Goal: Task Accomplishment & Management: Manage account settings

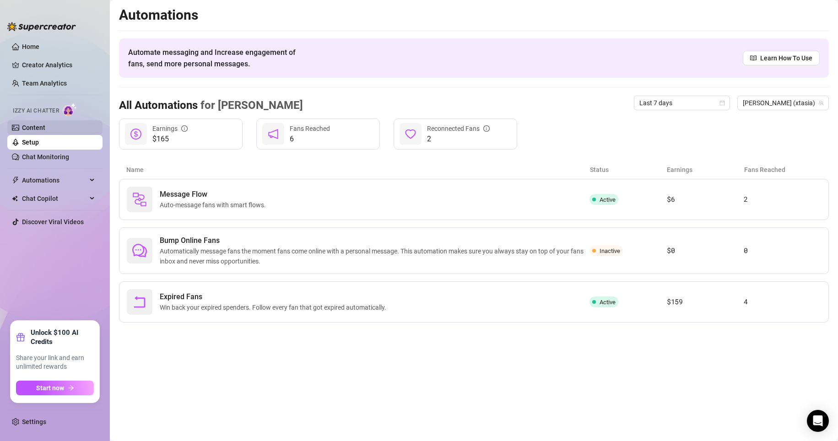
click at [29, 125] on link "Content" at bounding box center [33, 127] width 23 height 7
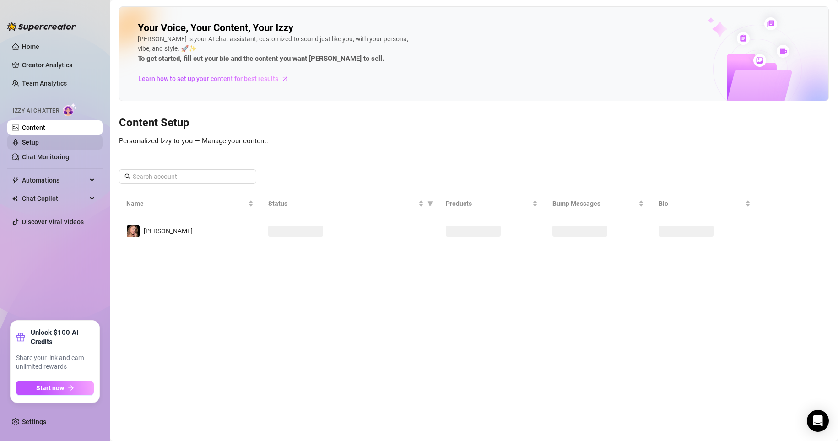
click at [34, 143] on link "Setup" at bounding box center [30, 142] width 17 height 7
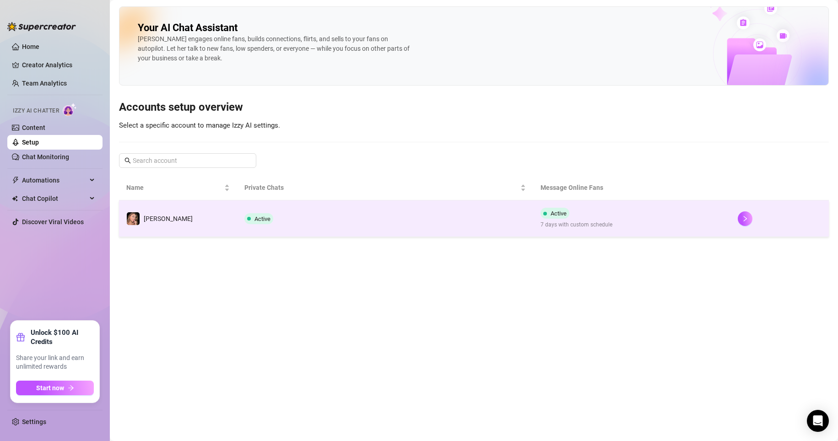
click at [710, 207] on td "Active 7 days with custom schedule" at bounding box center [631, 219] width 197 height 37
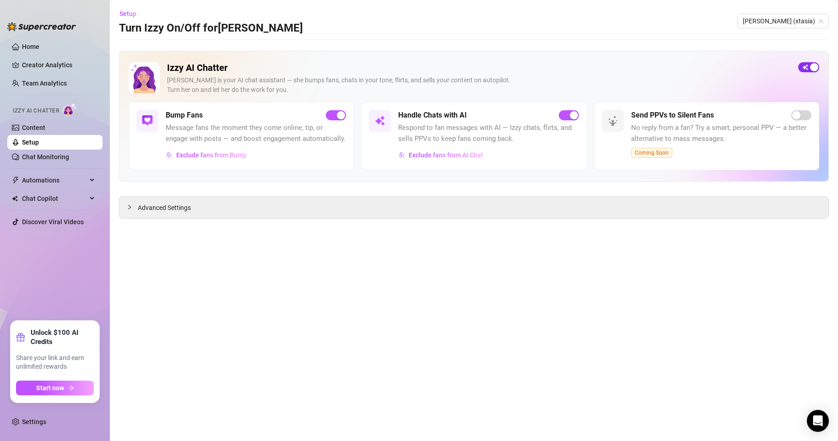
click at [805, 70] on span "button" at bounding box center [809, 67] width 21 height 10
